Goal: Information Seeking & Learning: Find specific fact

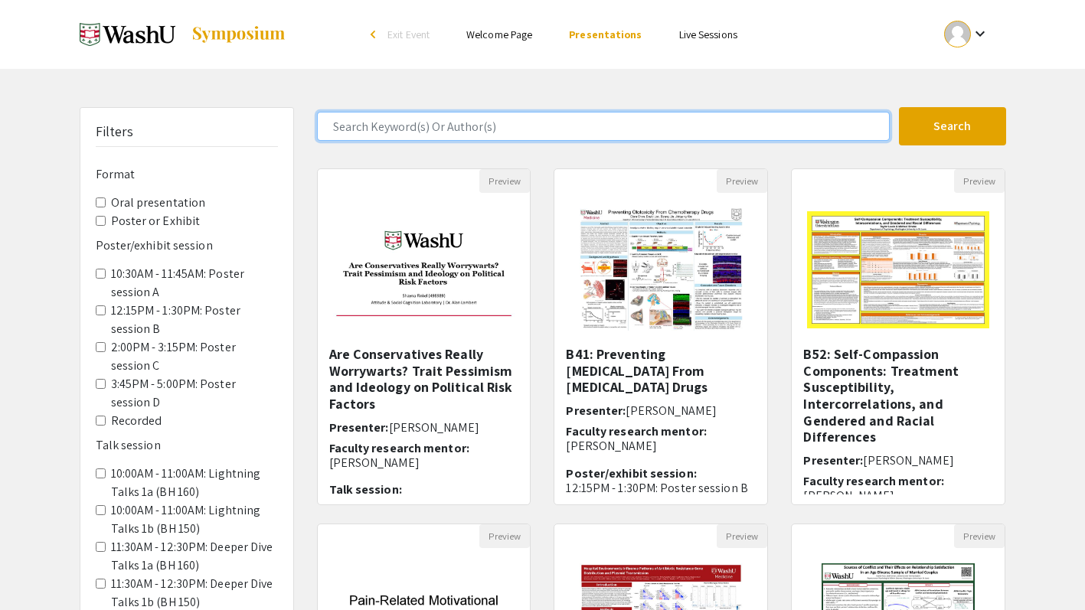
click at [533, 129] on input "Search Keyword(s) Or Author(s)" at bounding box center [603, 126] width 573 height 29
type input "[PERSON_NAME] fan"
click at [899, 107] on button "Search" at bounding box center [952, 126] width 107 height 38
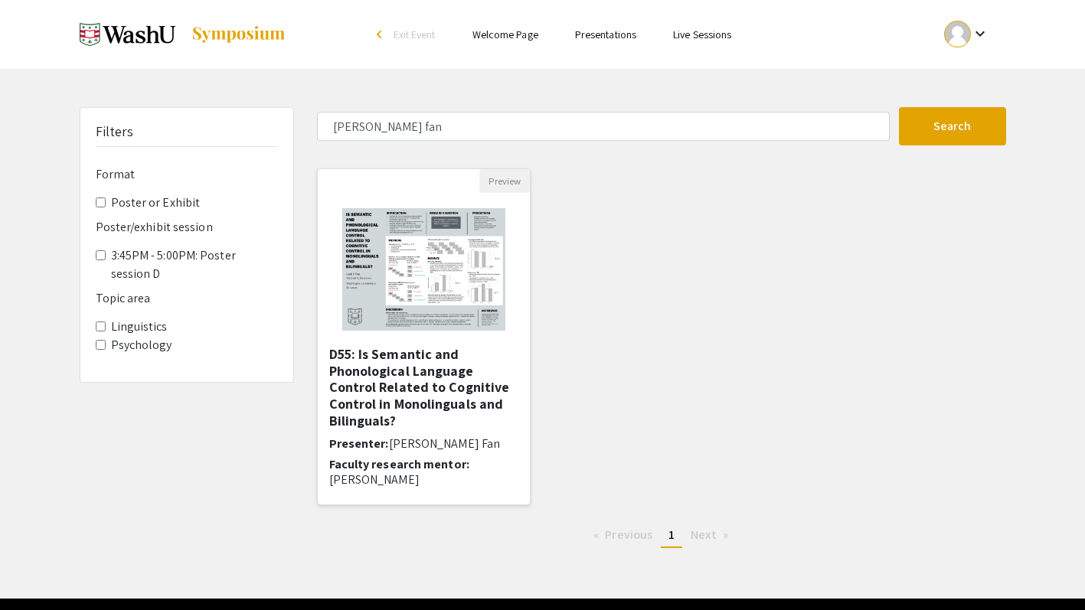
click at [468, 346] on h5 "D55: Is Semantic and Phonological Language Control Related to Cognitive Control…" at bounding box center [424, 387] width 190 height 83
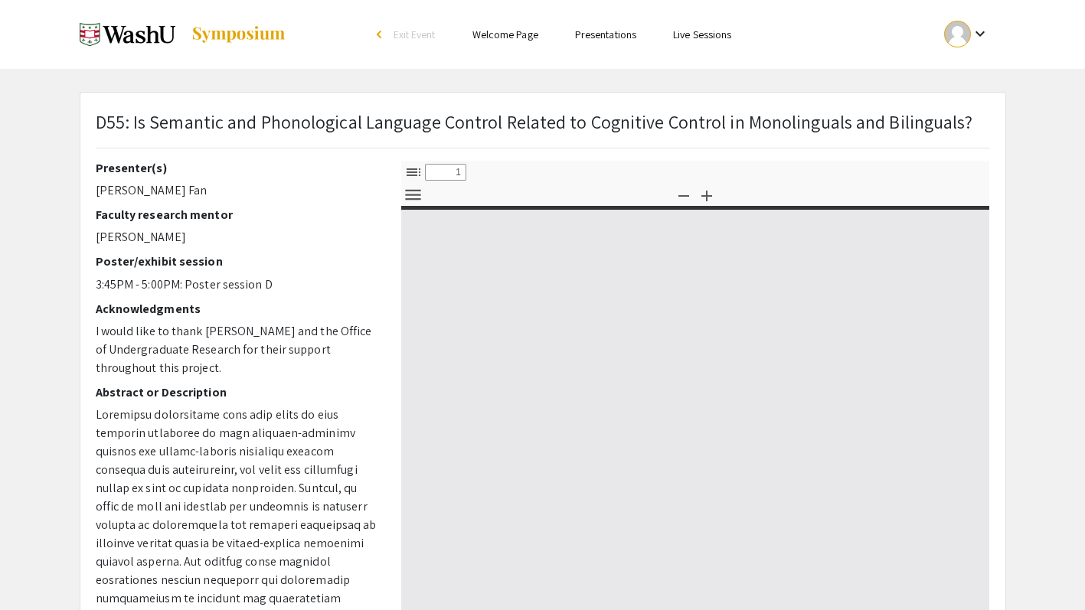
select select "custom"
type input "0"
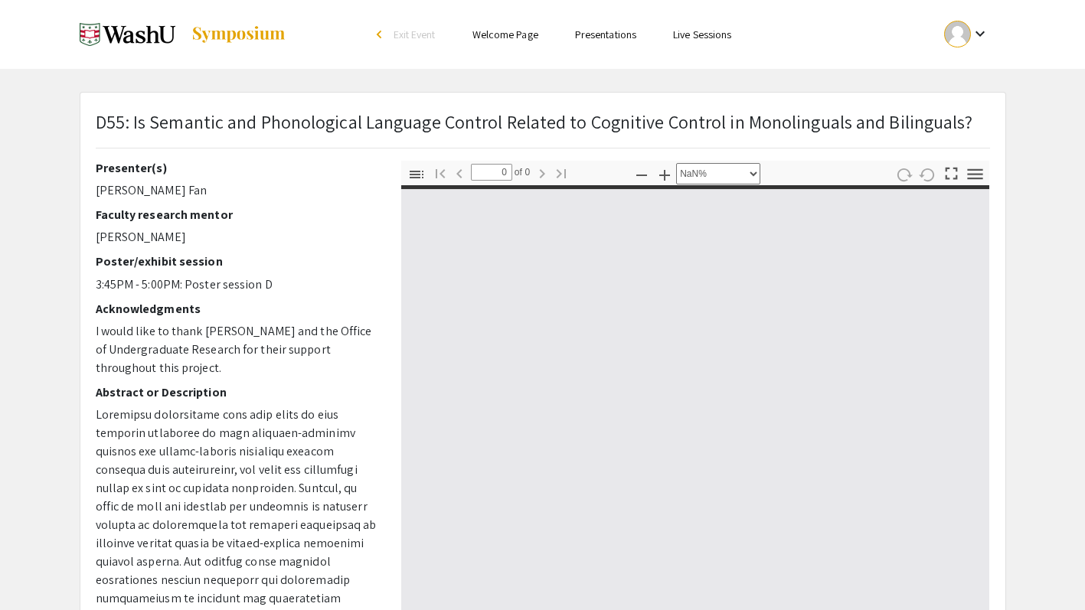
select select "auto"
type input "1"
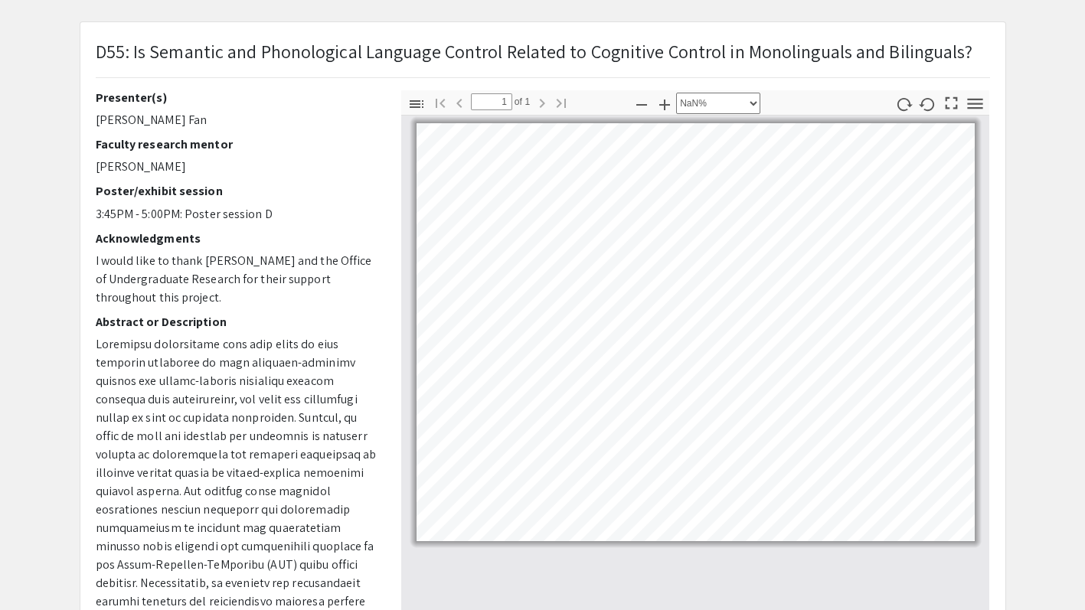
scroll to position [10, 0]
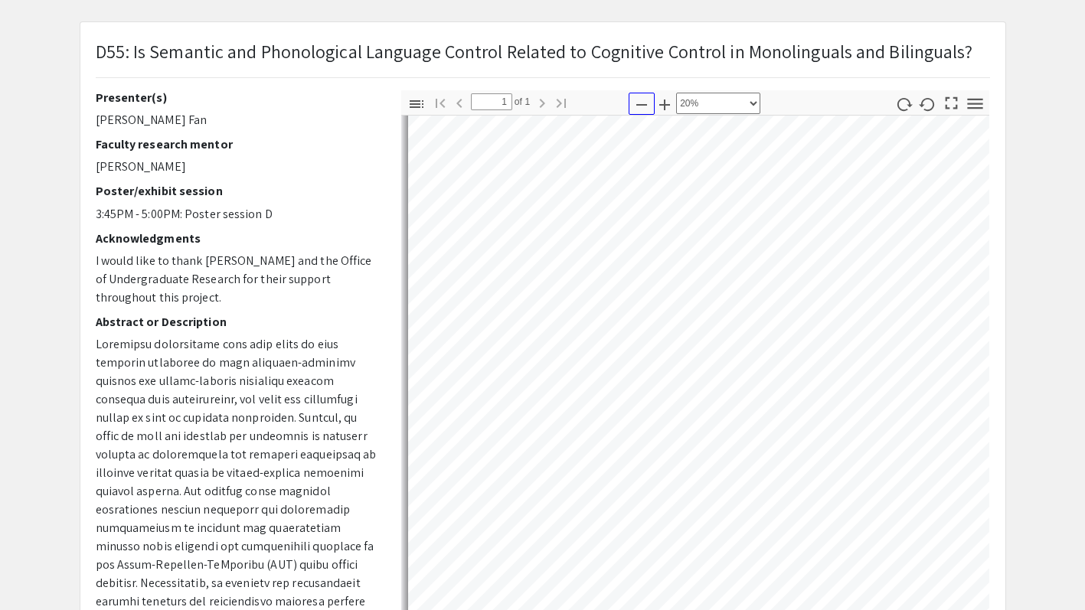
click at [644, 96] on icon "button" at bounding box center [641, 105] width 18 height 18
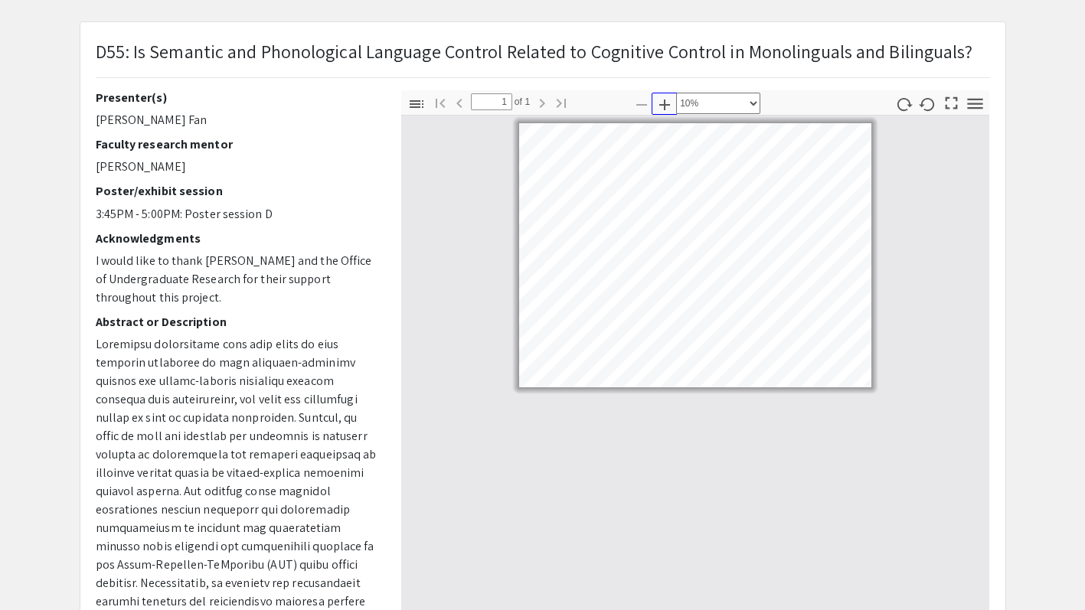
click at [662, 105] on icon "button" at bounding box center [664, 105] width 11 height 11
select select "custom"
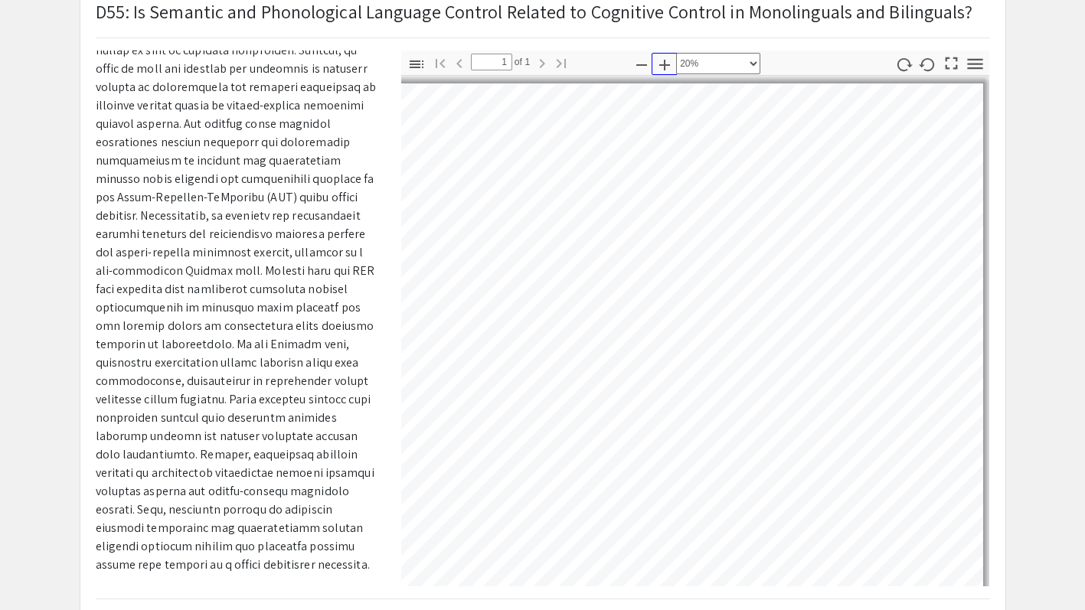
scroll to position [33, 130]
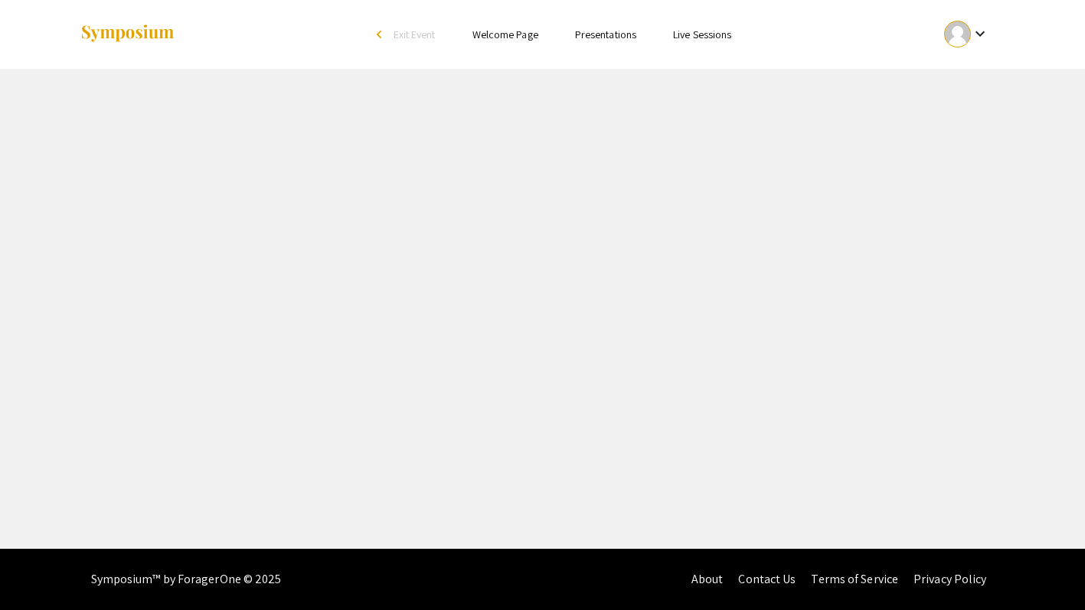
select select "custom"
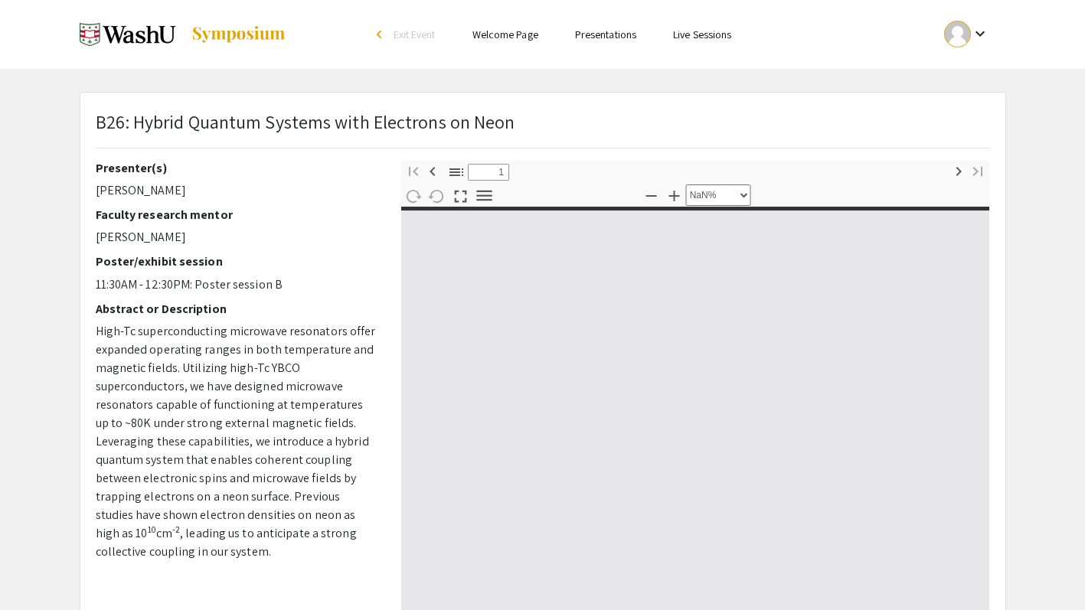
type input "0"
select select "custom"
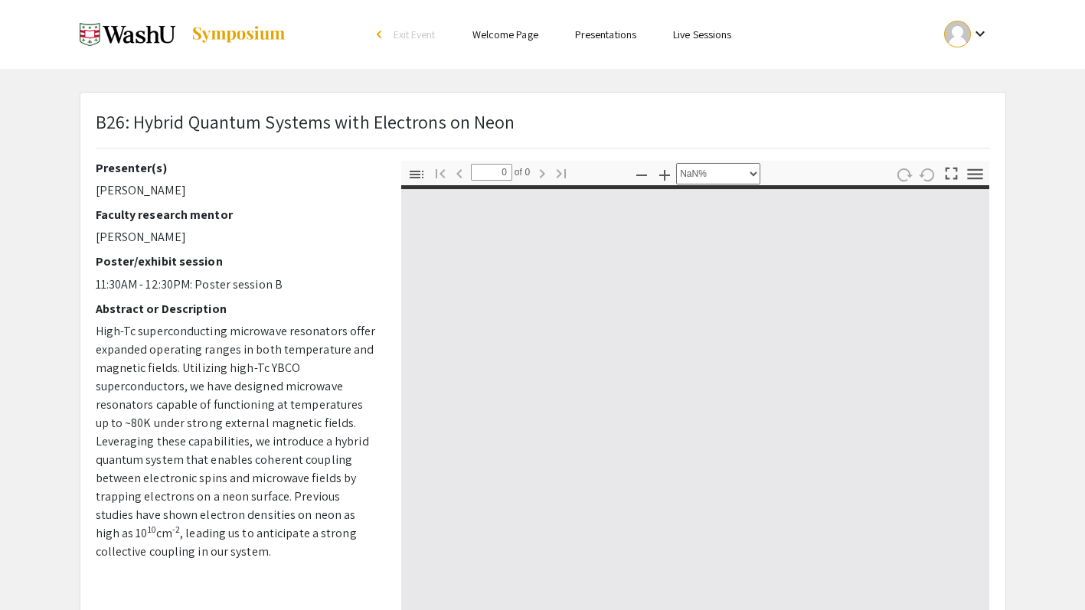
type input "1"
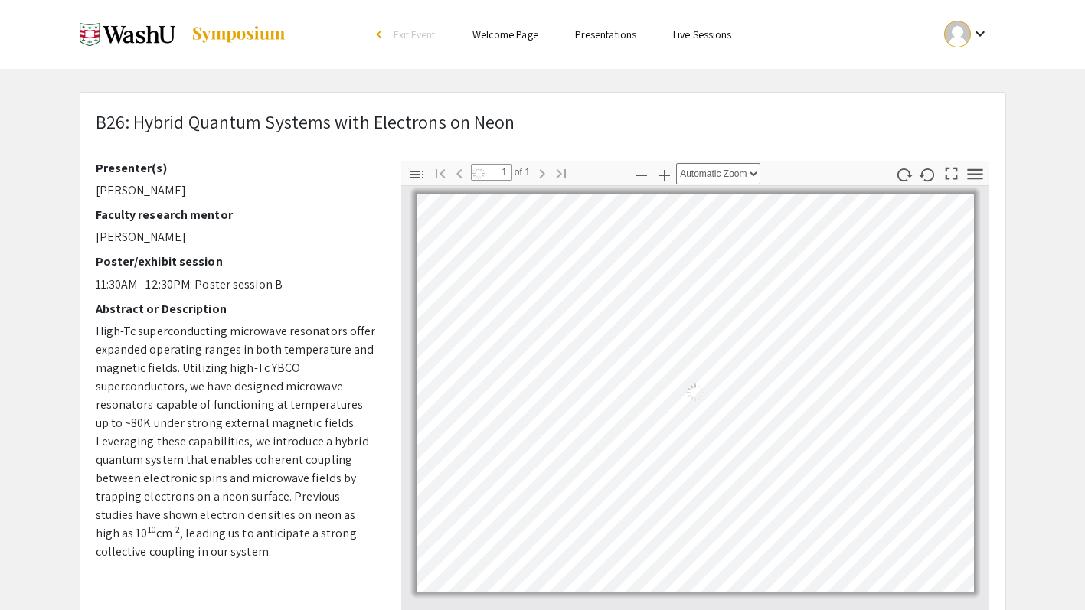
select select "auto"
click at [260, 36] on img at bounding box center [239, 34] width 96 height 18
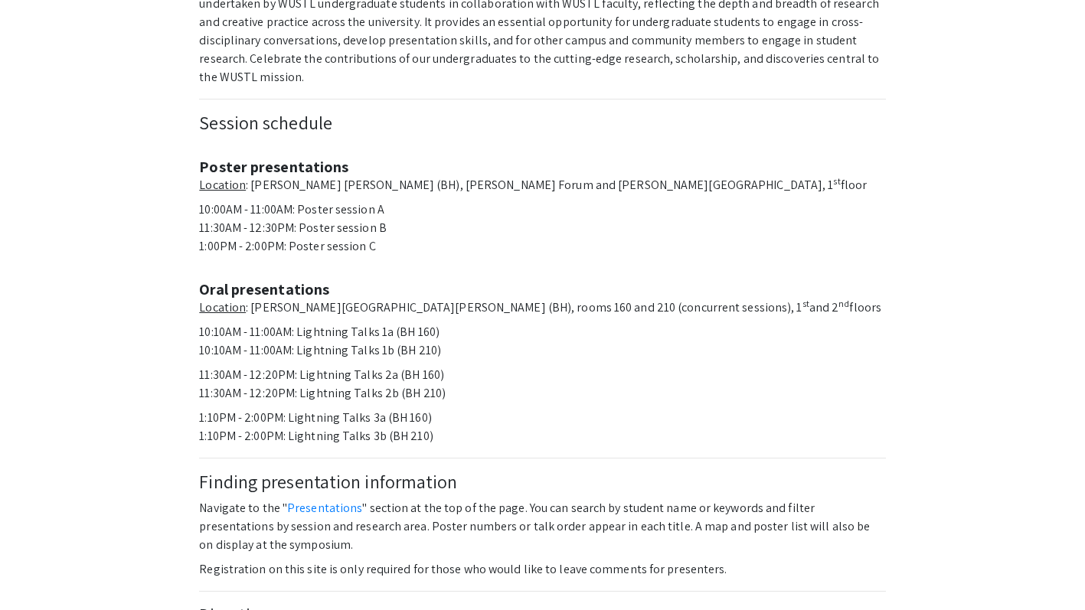
scroll to position [522, 0]
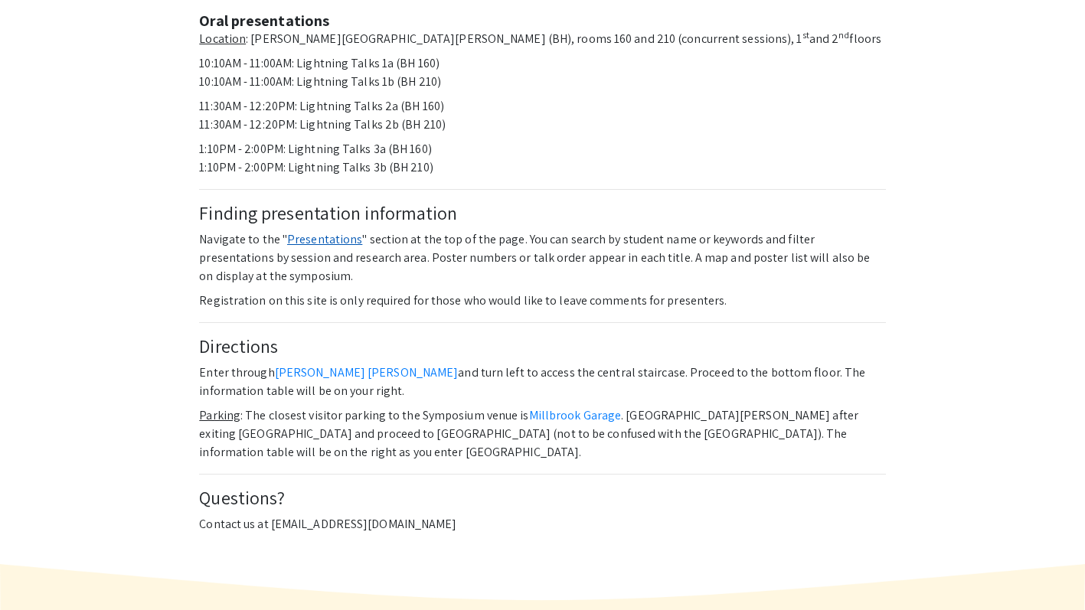
click at [328, 231] on link "Presentations" at bounding box center [324, 239] width 75 height 16
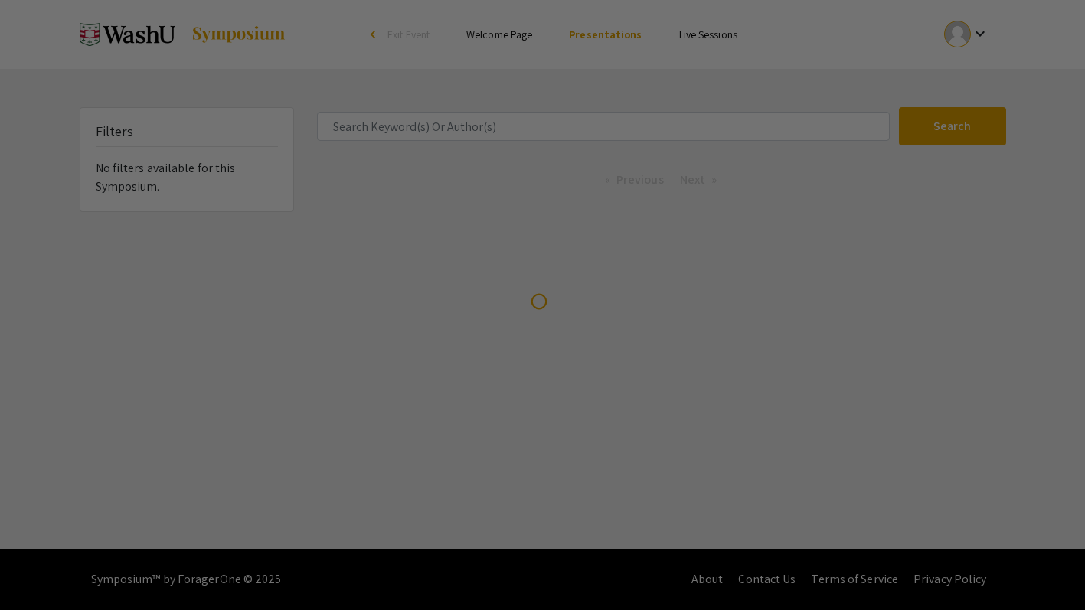
click at [586, 132] on div at bounding box center [542, 305] width 1085 height 610
click at [584, 129] on div at bounding box center [542, 305] width 1085 height 610
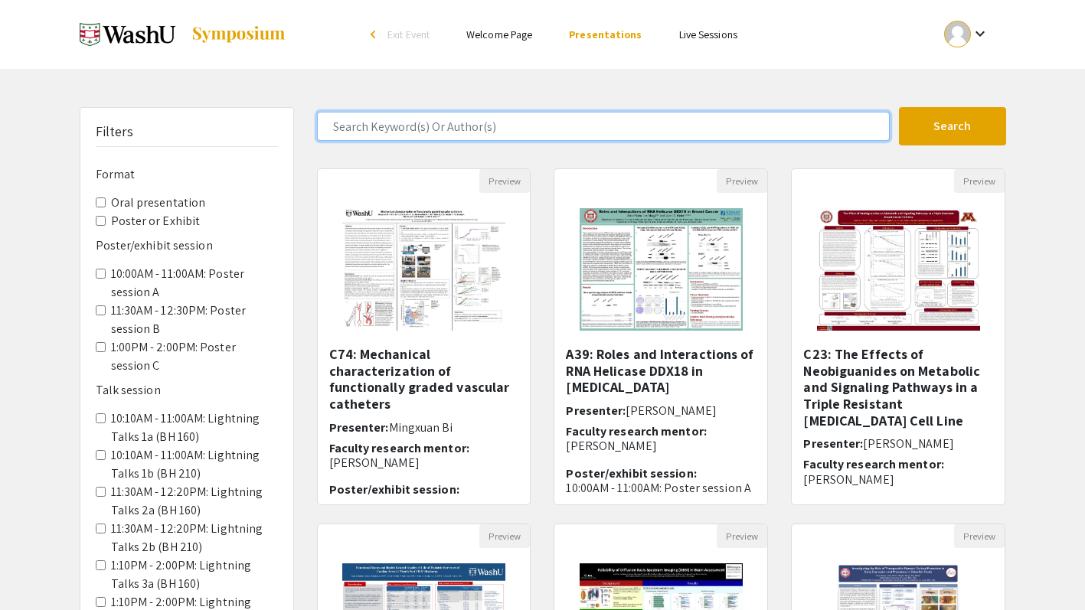
click at [584, 129] on input "Search Keyword(s) Or Author(s)" at bounding box center [603, 126] width 573 height 29
type input "[PERSON_NAME] fan"
click at [899, 107] on button "Search" at bounding box center [952, 126] width 107 height 38
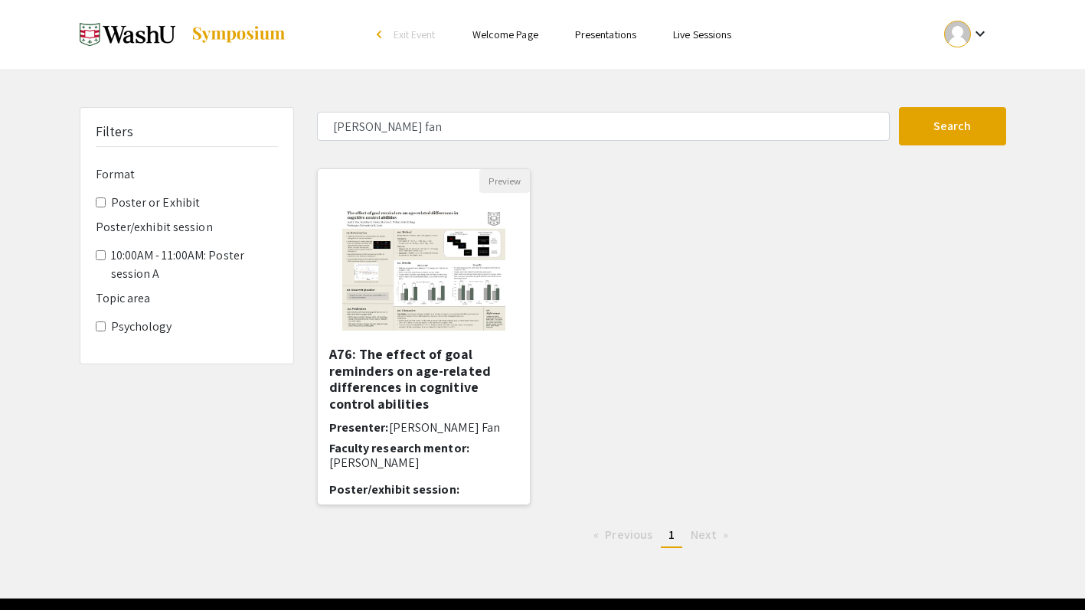
click at [425, 370] on h5 "A76: The effect of goal reminders on age-related differences in cognitive contr…" at bounding box center [424, 379] width 190 height 66
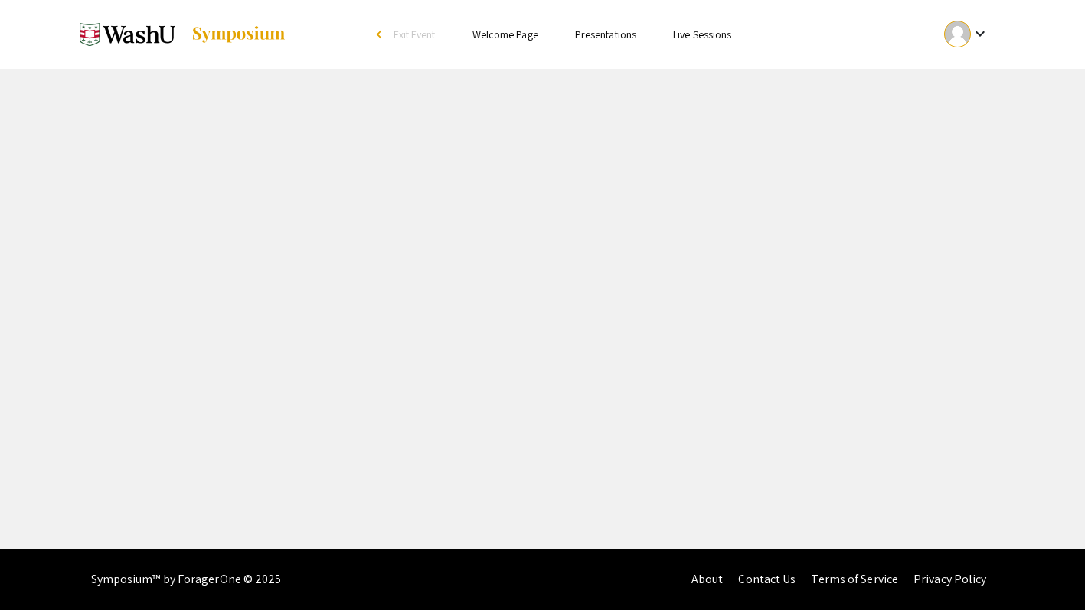
select select "custom"
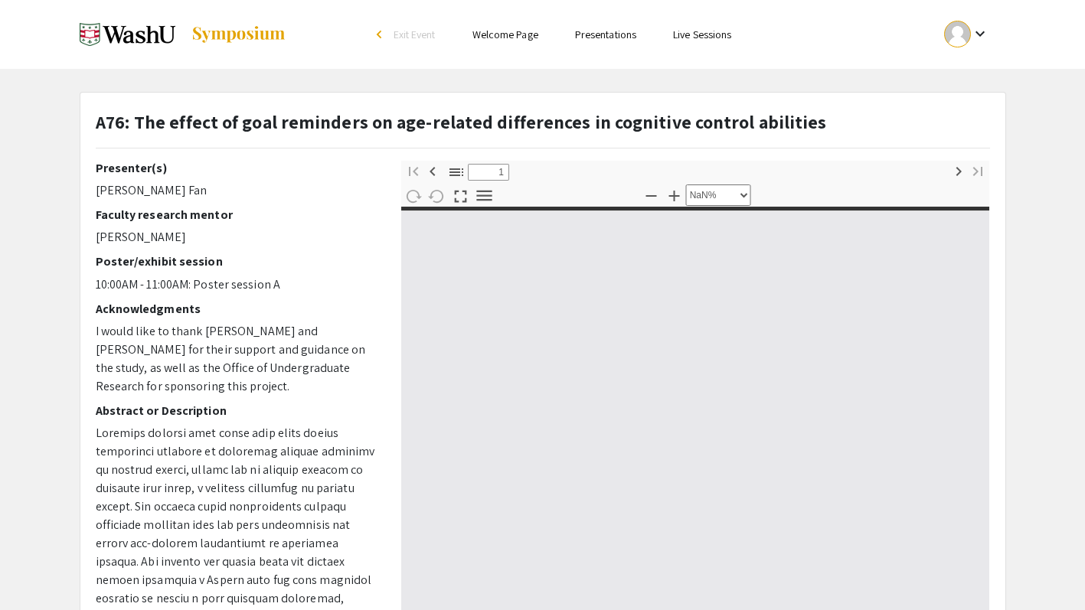
type input "0"
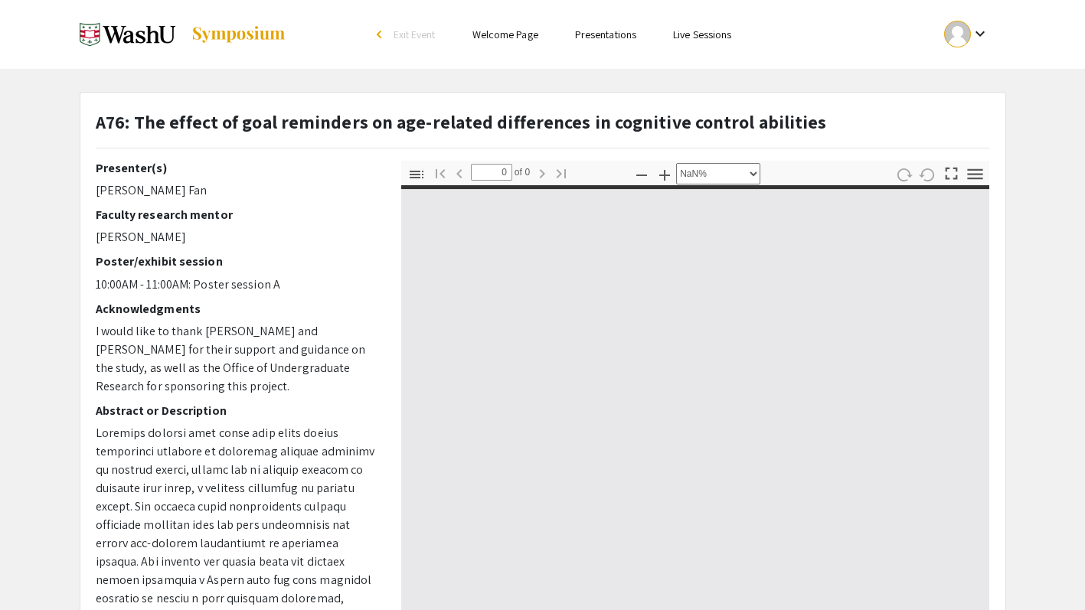
select select "auto"
type input "1"
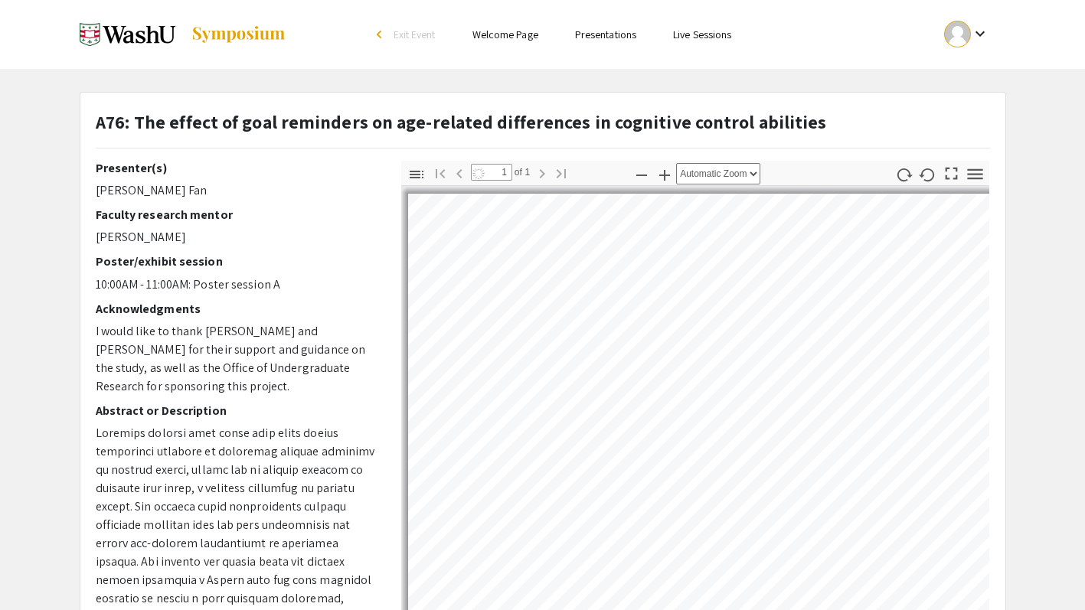
select select "auto"
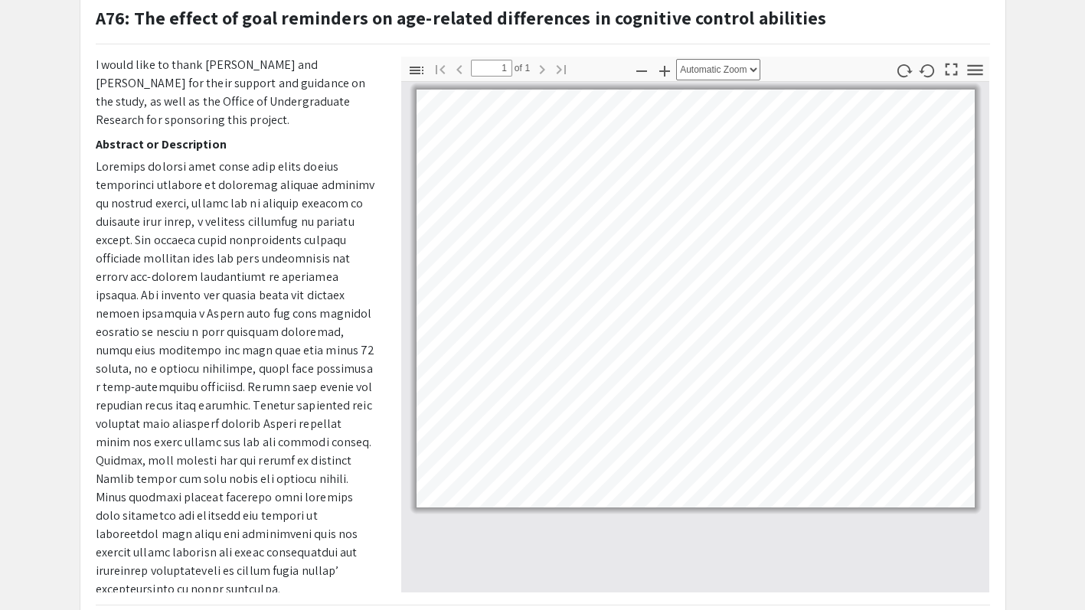
scroll to position [106, 0]
